Goal: Transaction & Acquisition: Book appointment/travel/reservation

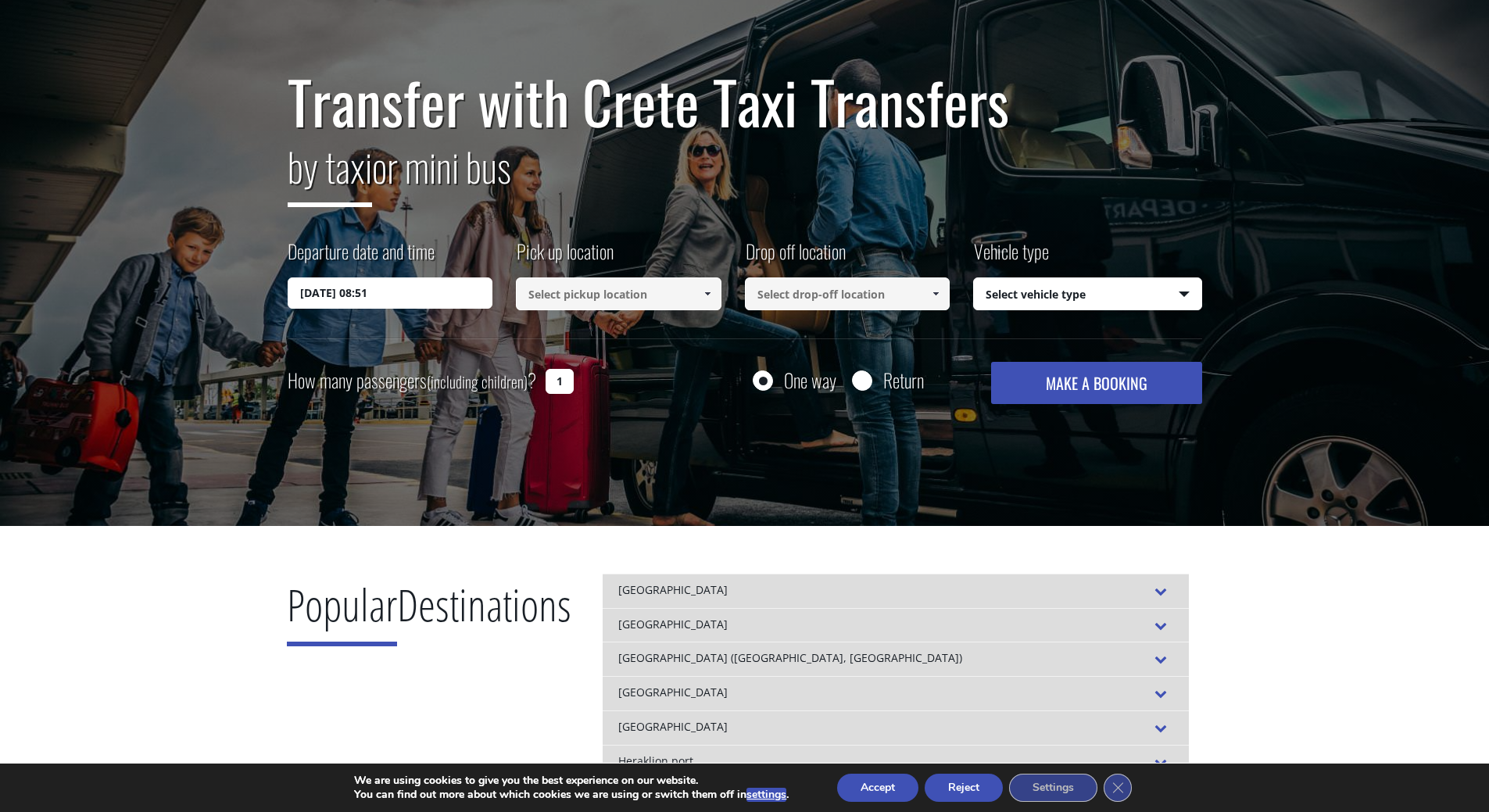
scroll to position [79, 0]
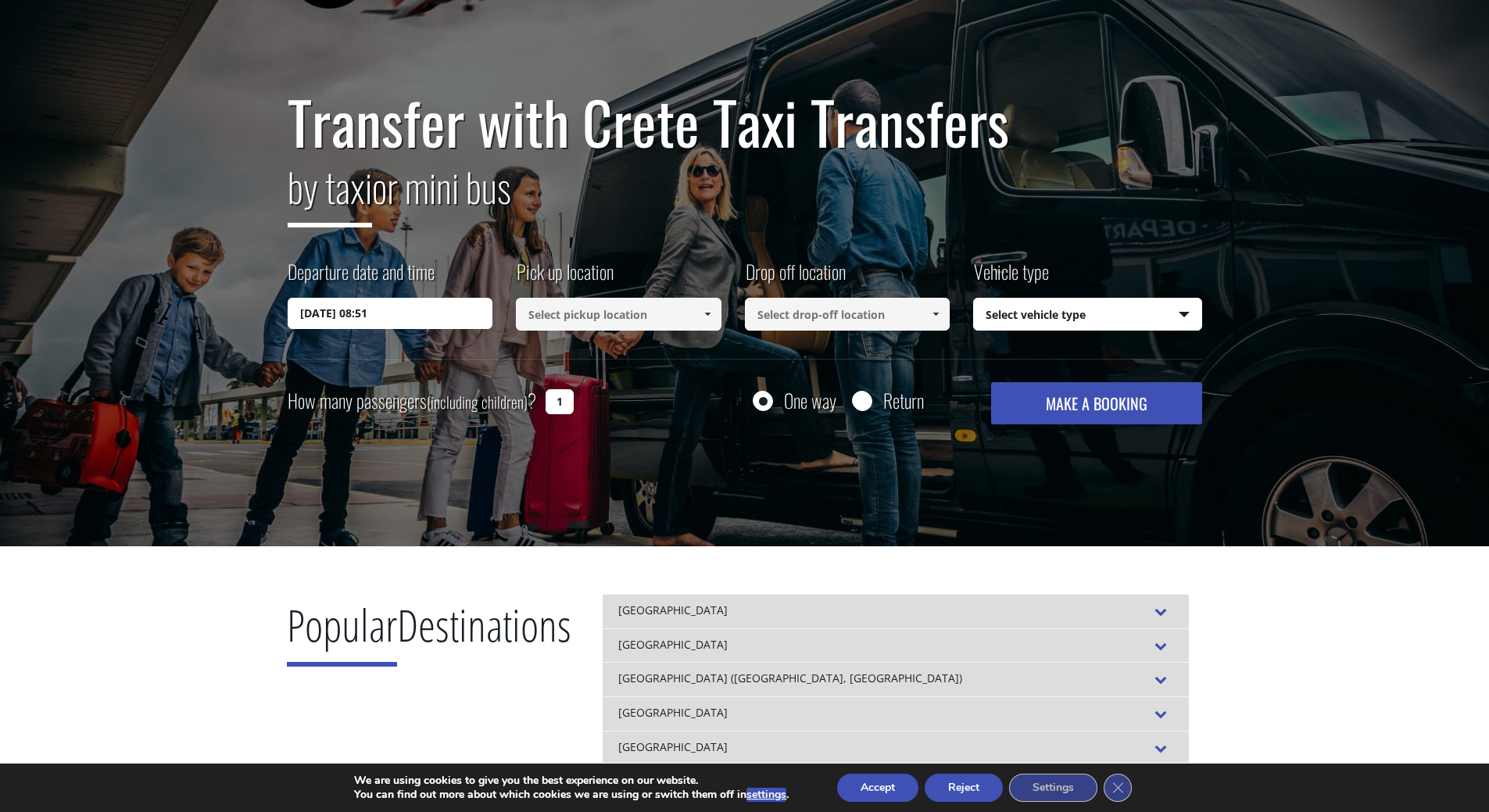
click at [594, 309] on input at bounding box center [619, 314] width 206 height 33
click at [715, 308] on link at bounding box center [707, 314] width 26 height 33
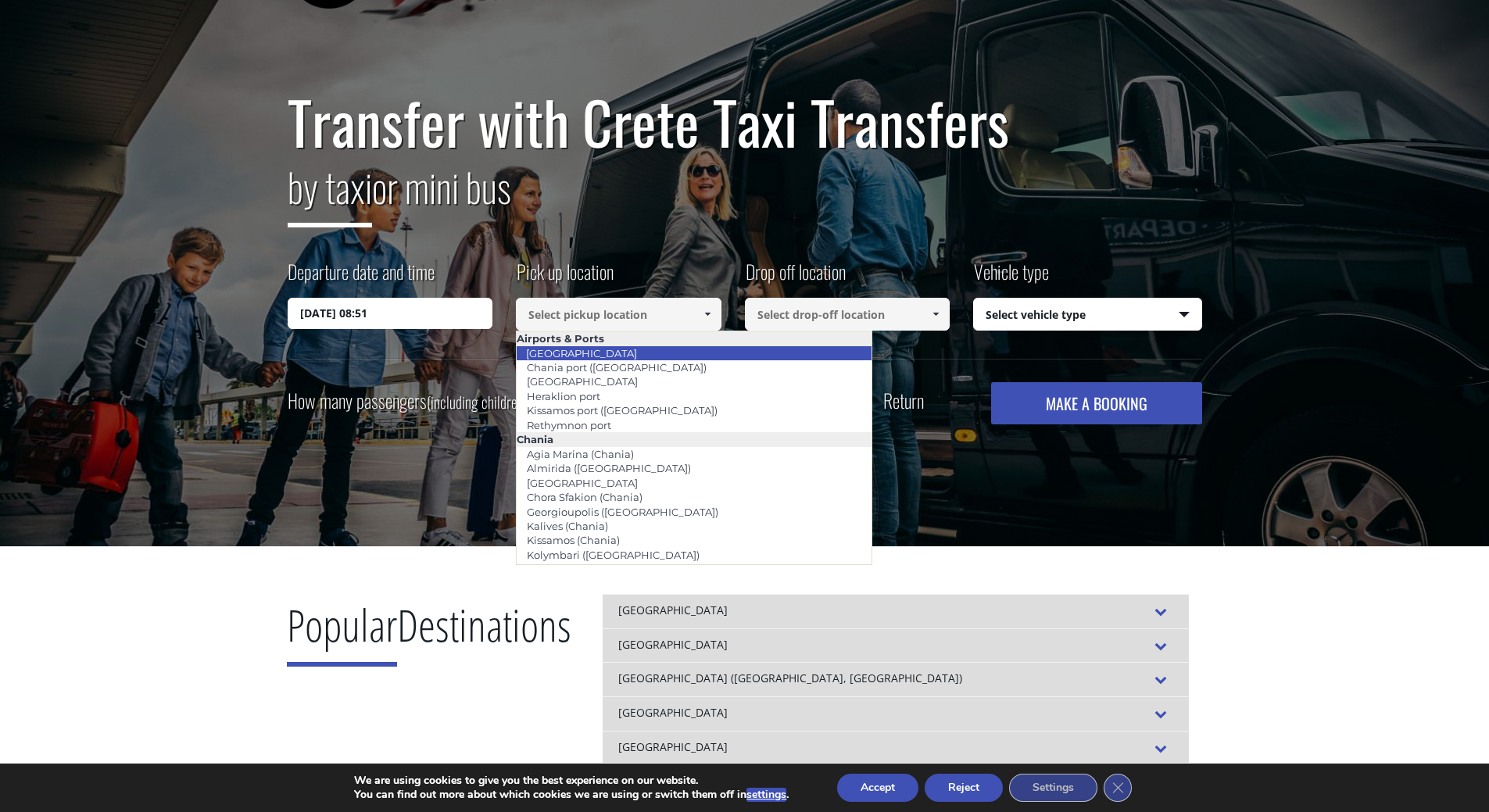
click at [640, 351] on li "[GEOGRAPHIC_DATA]" at bounding box center [694, 353] width 355 height 14
type input "[GEOGRAPHIC_DATA]"
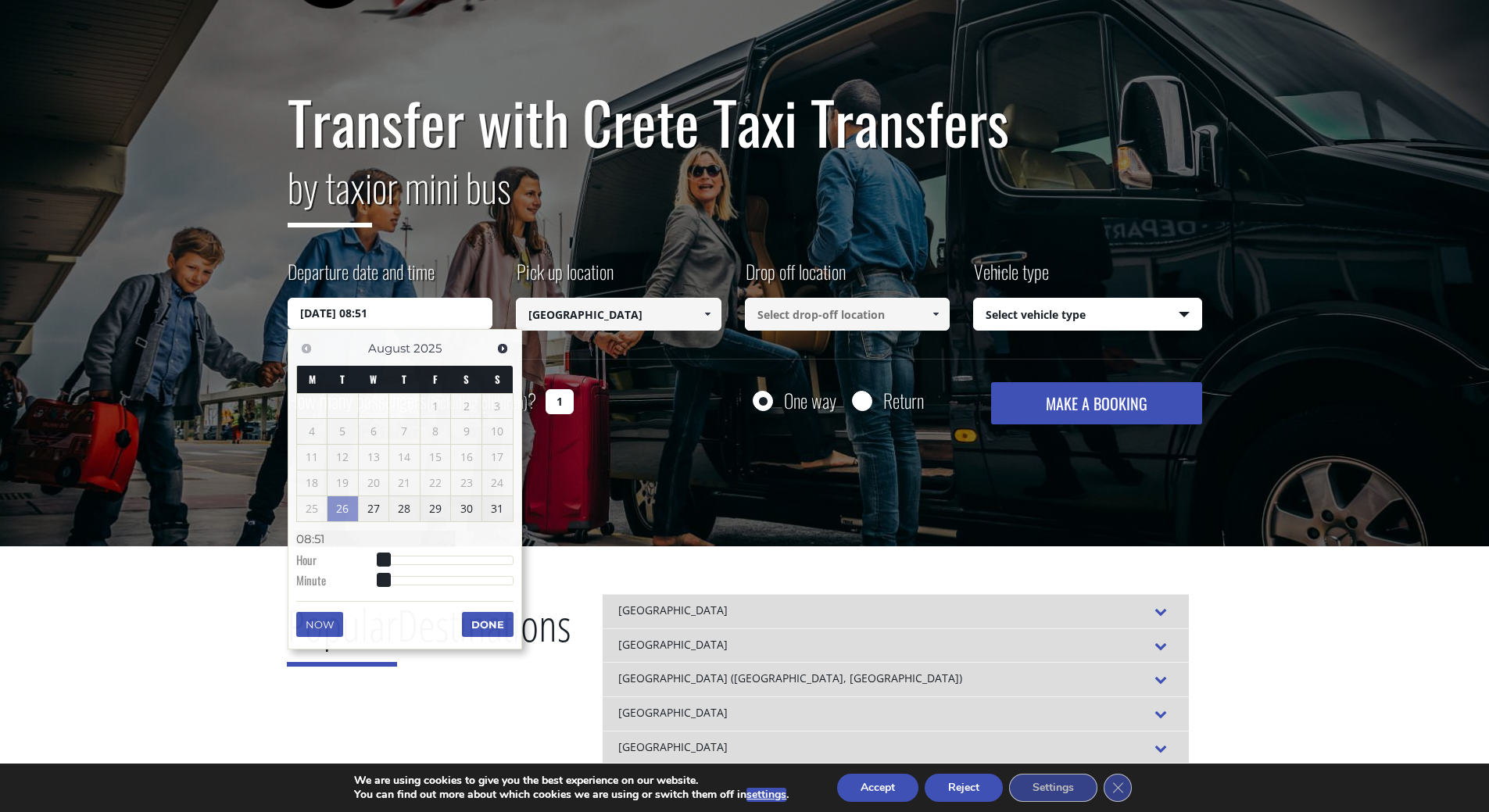
drag, startPoint x: 439, startPoint y: 312, endPoint x: 393, endPoint y: 317, distance: 46.3
click at [393, 317] on input "26/08/2025 08:51" at bounding box center [390, 313] width 206 height 32
click at [474, 513] on link "30" at bounding box center [466, 508] width 31 height 25
type input "30/08/2025 01:00"
type input "01:00"
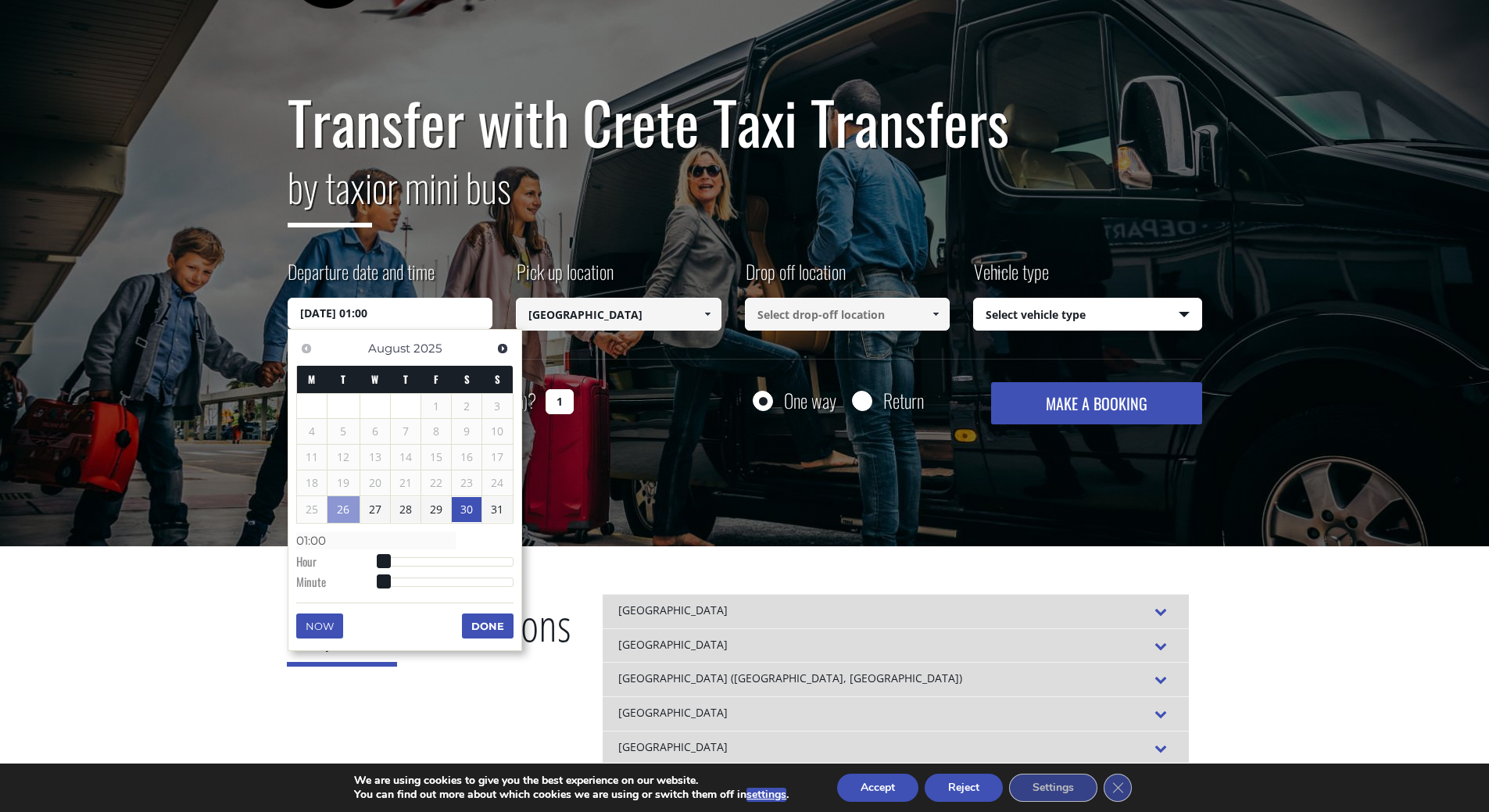
type input "30/08/2025 02:00"
type input "02:00"
type input "30/08/2025 03:00"
type input "03:00"
type input "30/08/2025 04:00"
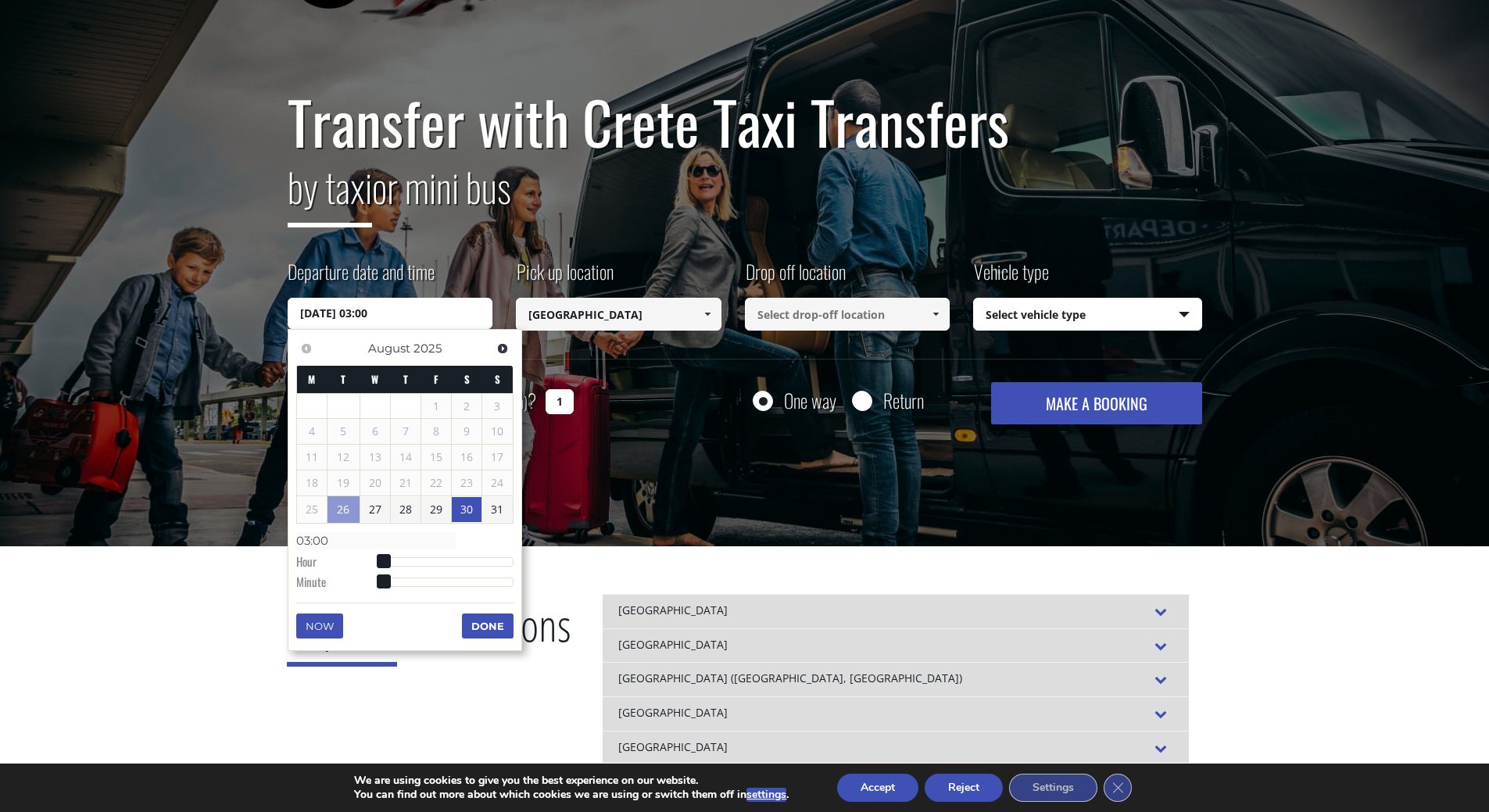
type input "04:00"
type input "30/08/2025 05:00"
type input "05:00"
type input "30/08/2025 06:00"
type input "06:00"
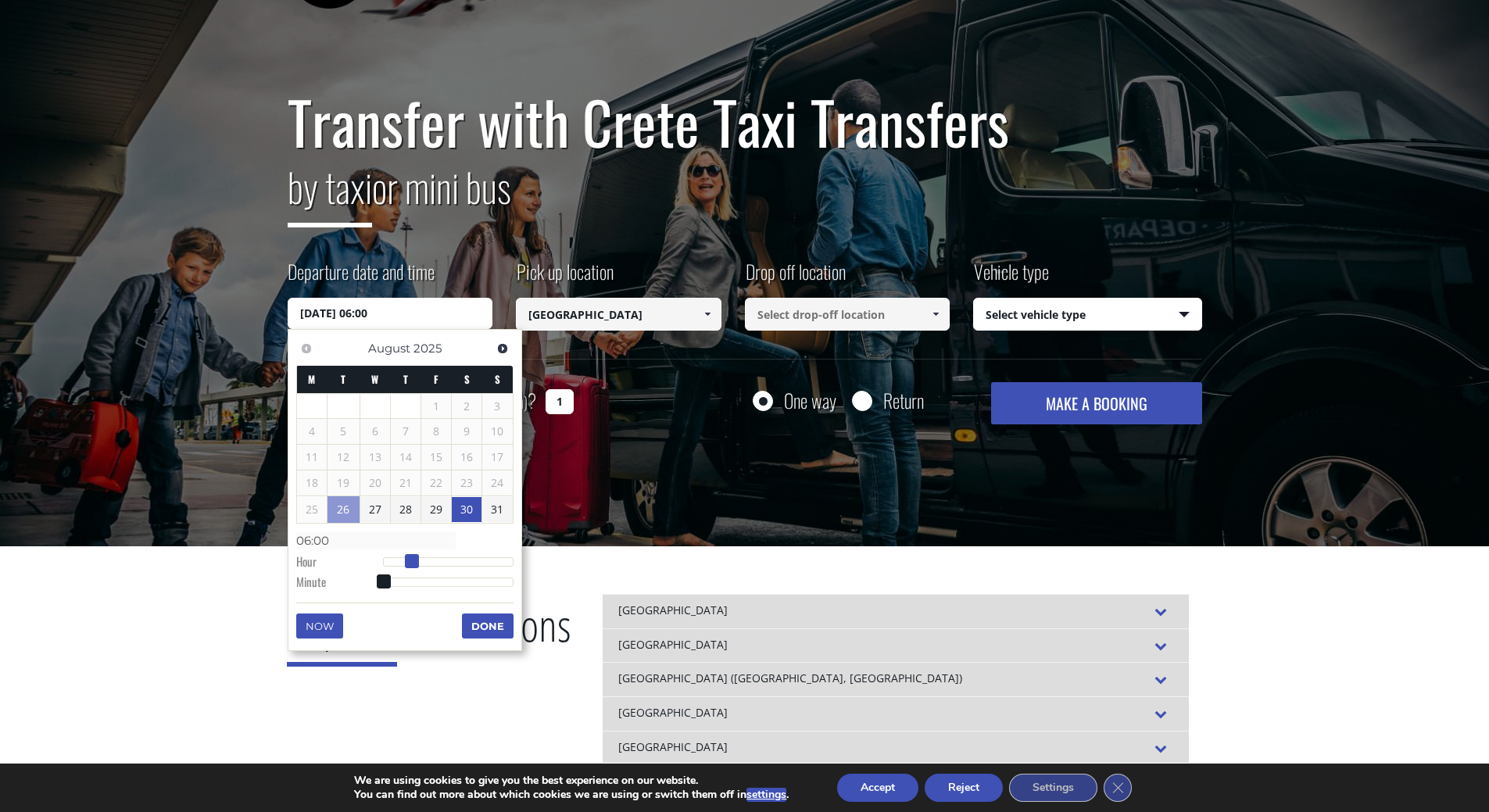
type input "30/08/2025 07:00"
type input "07:00"
type input "30/08/2025 08:00"
type input "08:00"
type input "30/08/2025 09:00"
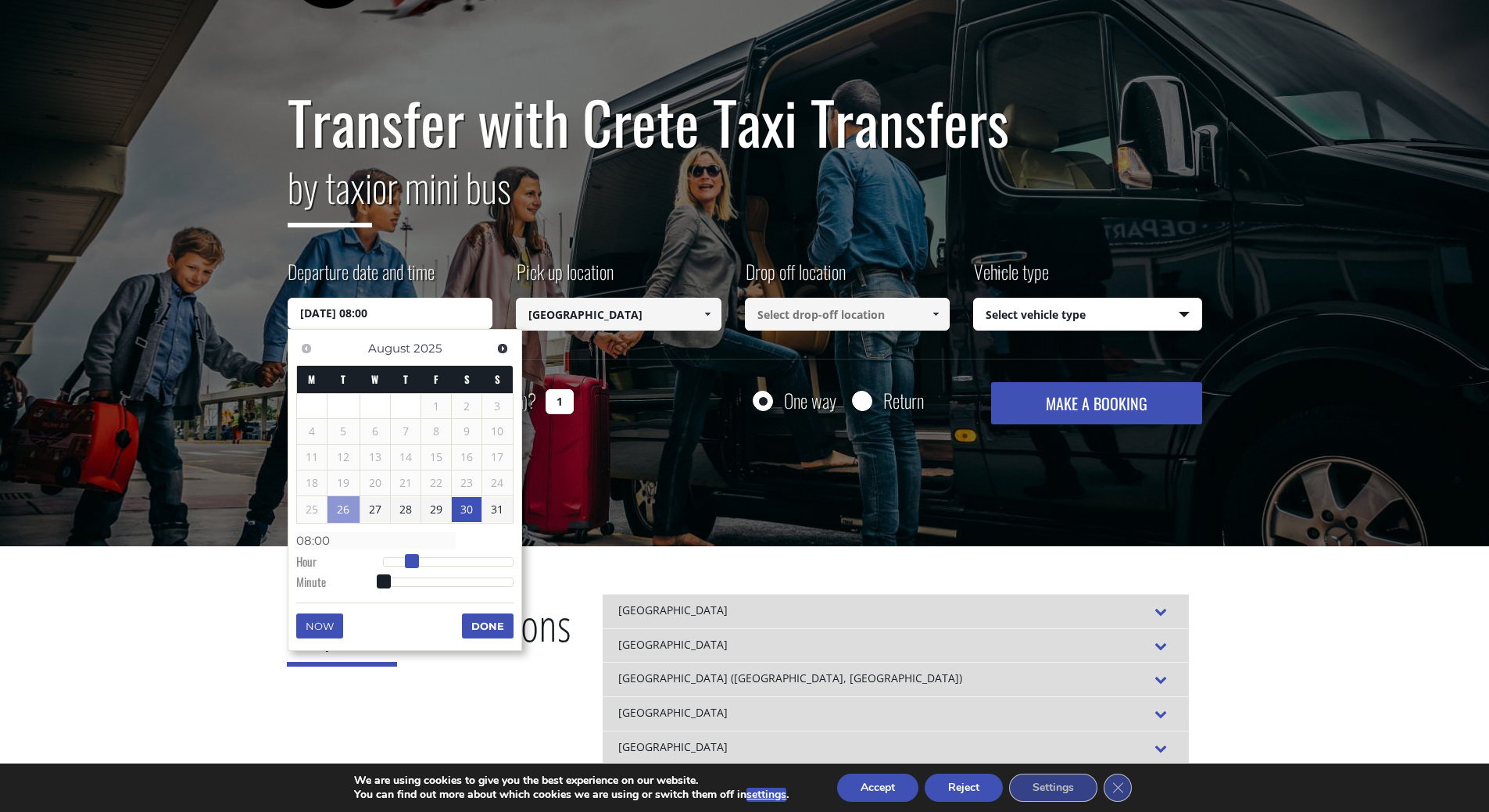
type input "09:00"
type input "[DATE] 10:00"
type input "10:00"
drag, startPoint x: 385, startPoint y: 559, endPoint x: 440, endPoint y: 559, distance: 55.0
click at [440, 559] on span at bounding box center [439, 560] width 14 height 14
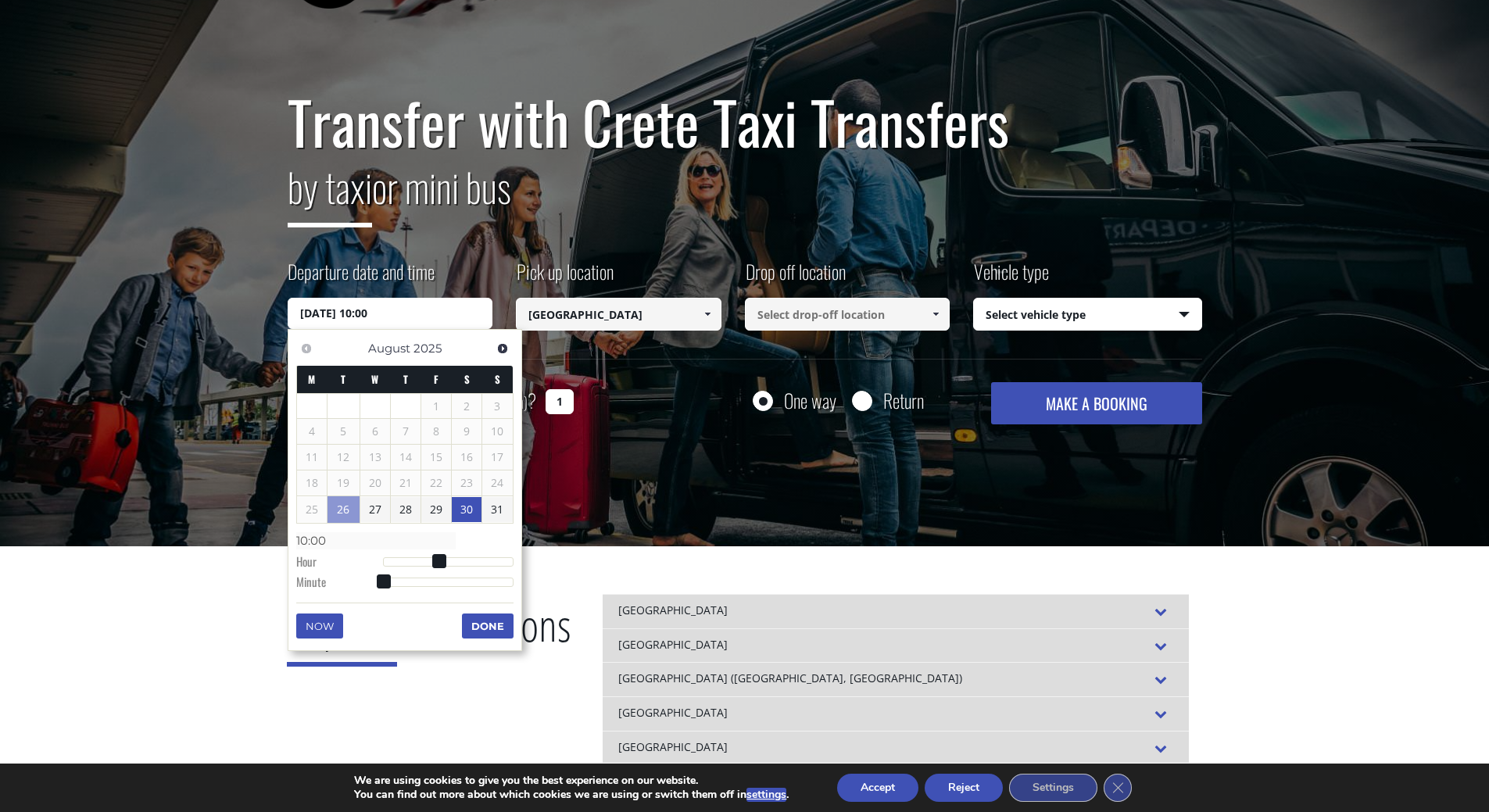
click at [891, 310] on input at bounding box center [848, 314] width 206 height 33
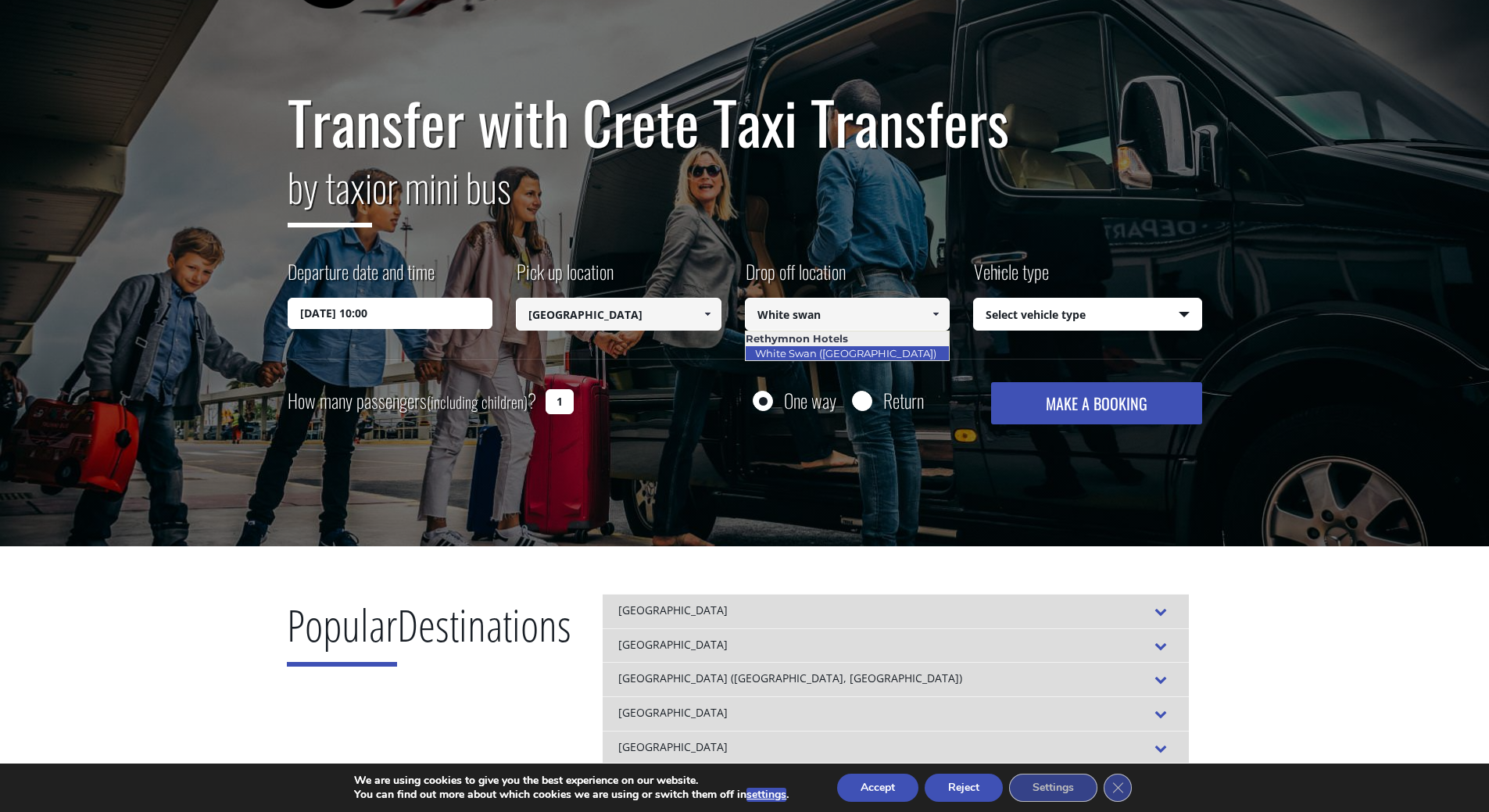
click at [866, 355] on link "White Swan ([GEOGRAPHIC_DATA])" at bounding box center [845, 353] width 202 height 22
type input "White Swan ([GEOGRAPHIC_DATA])"
click at [1073, 308] on select "Select vehicle type Taxi (4 passengers) Mercedes E Class Mini Van (7 passengers…" at bounding box center [1087, 315] width 228 height 33
select select "540"
click at [974, 299] on select "Select vehicle type Taxi (4 passengers) Mercedes E Class Mini Van (7 passengers…" at bounding box center [1087, 315] width 228 height 33
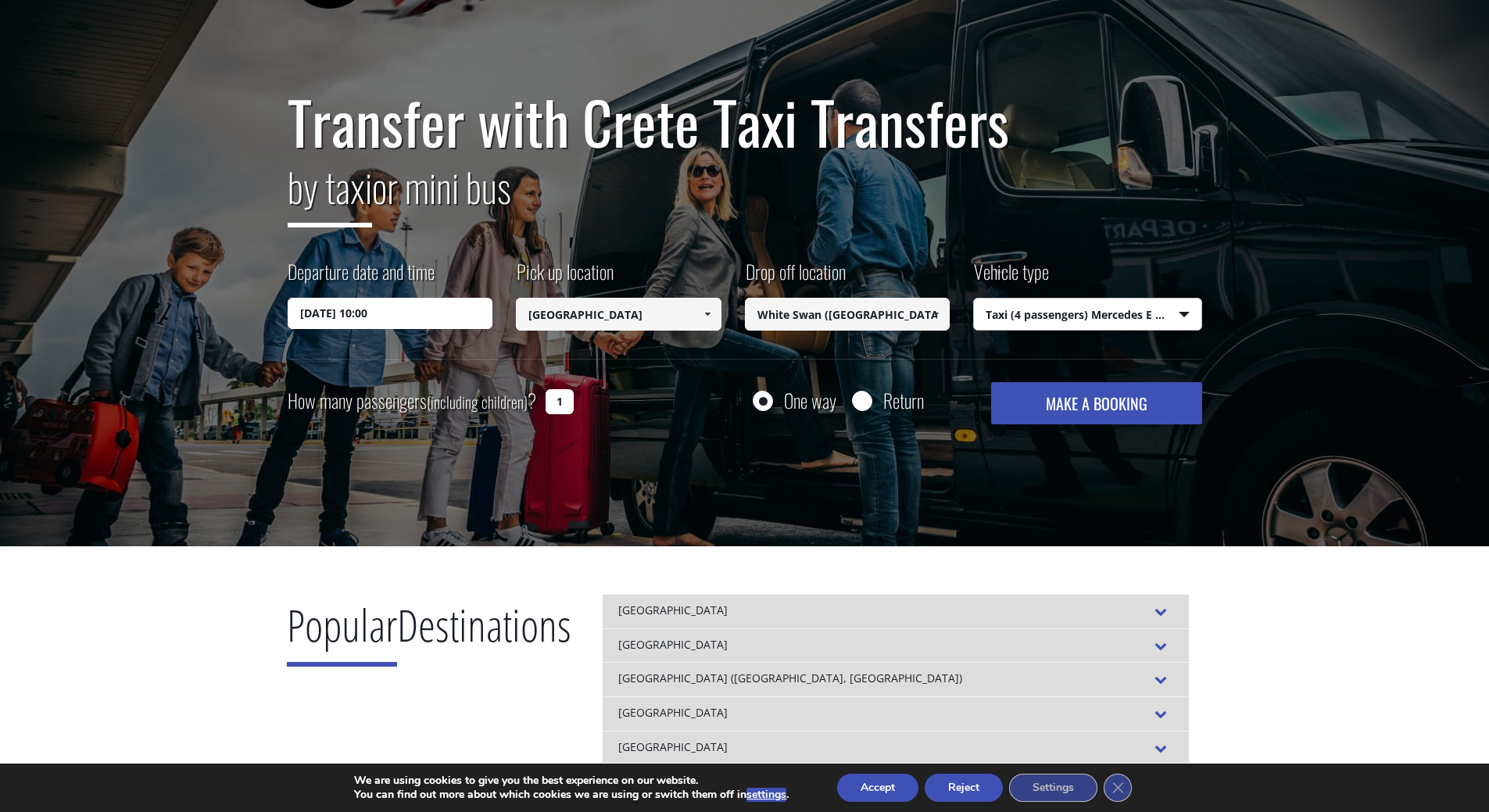
click at [558, 402] on input "1" at bounding box center [559, 402] width 28 height 25
type input "2"
click at [1074, 397] on button "MAKE A BOOKING" at bounding box center [1096, 403] width 211 height 42
